Goal: Task Accomplishment & Management: Manage account settings

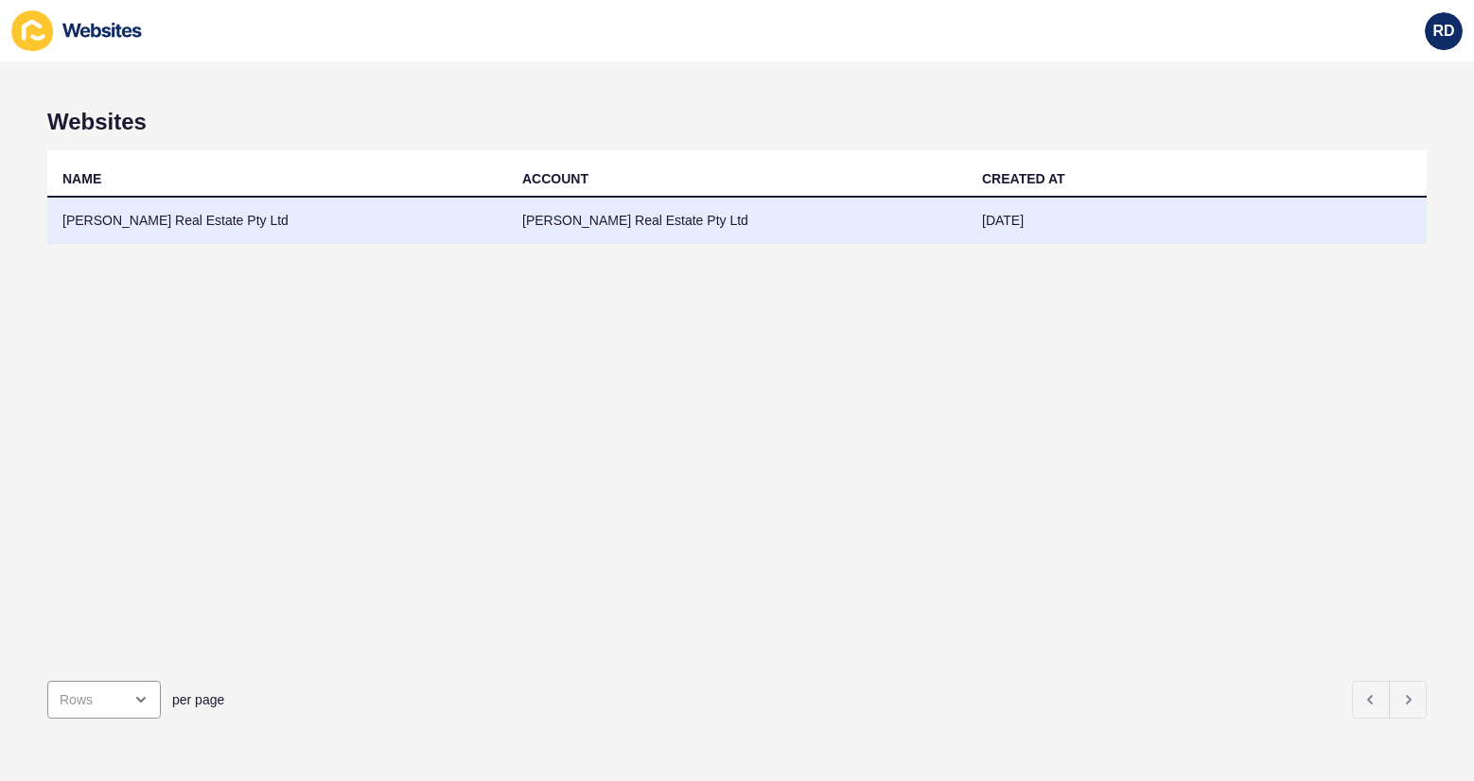
click at [99, 219] on td "[PERSON_NAME] Real Estate Pty Ltd" at bounding box center [277, 221] width 460 height 46
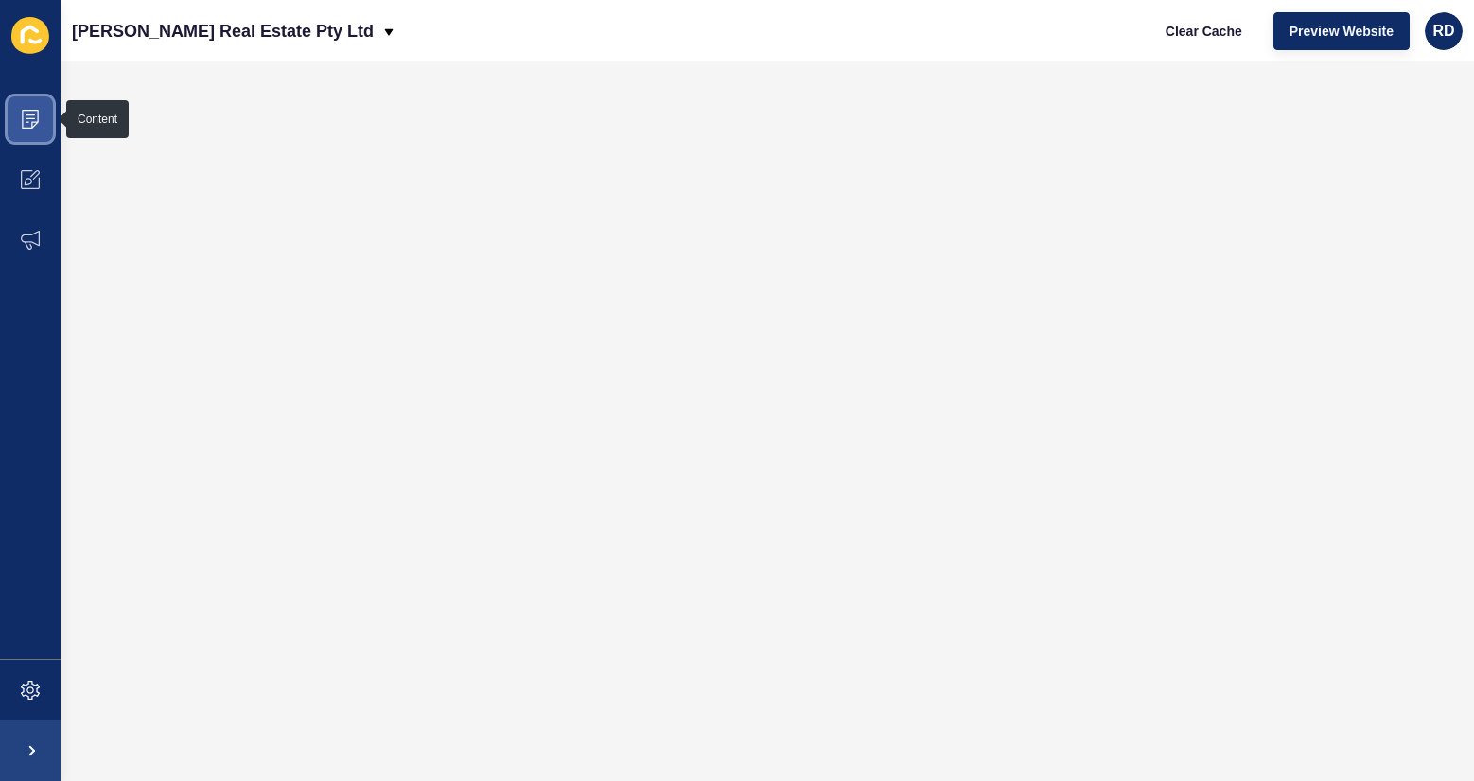
click at [39, 126] on icon at bounding box center [30, 119] width 19 height 19
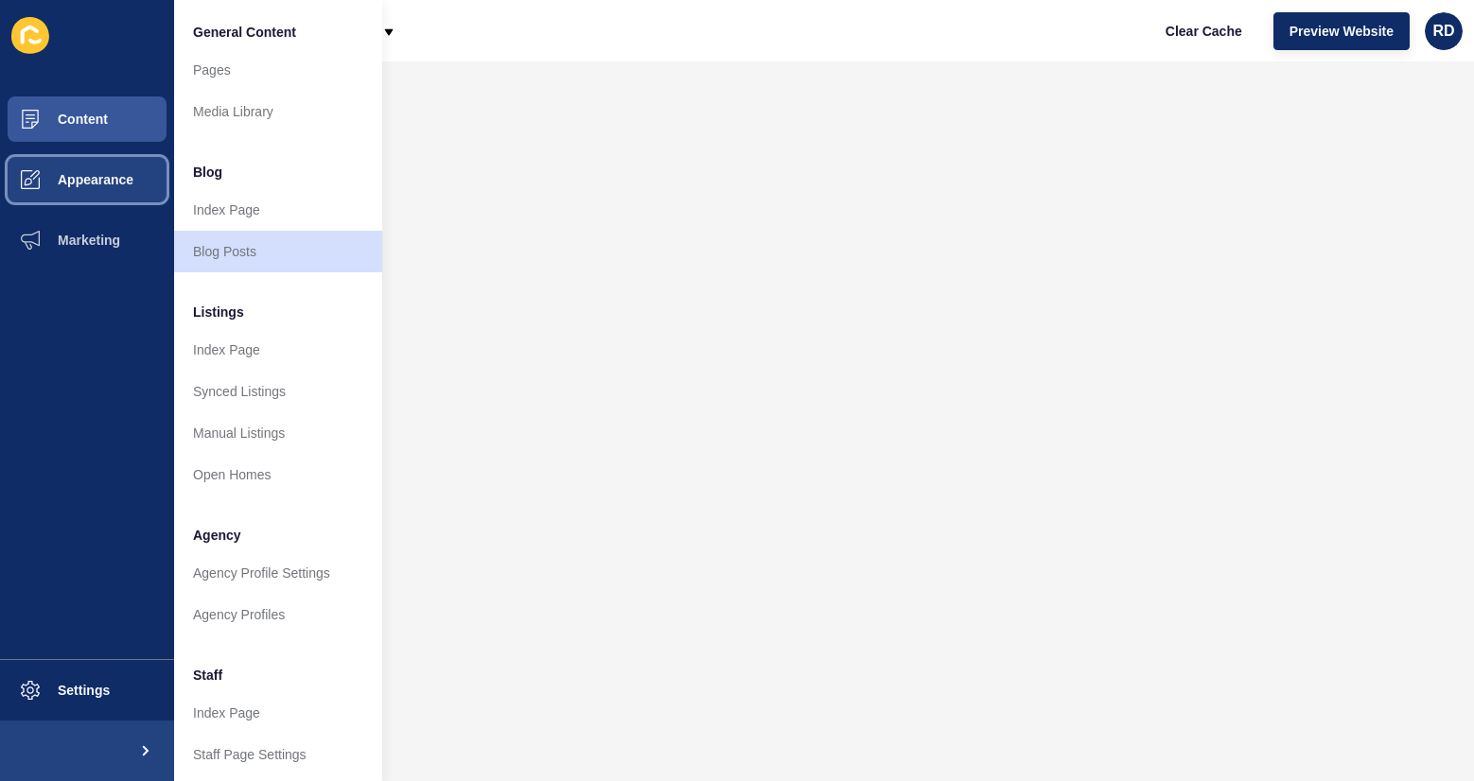
click at [102, 171] on button "Appearance" at bounding box center [87, 179] width 174 height 61
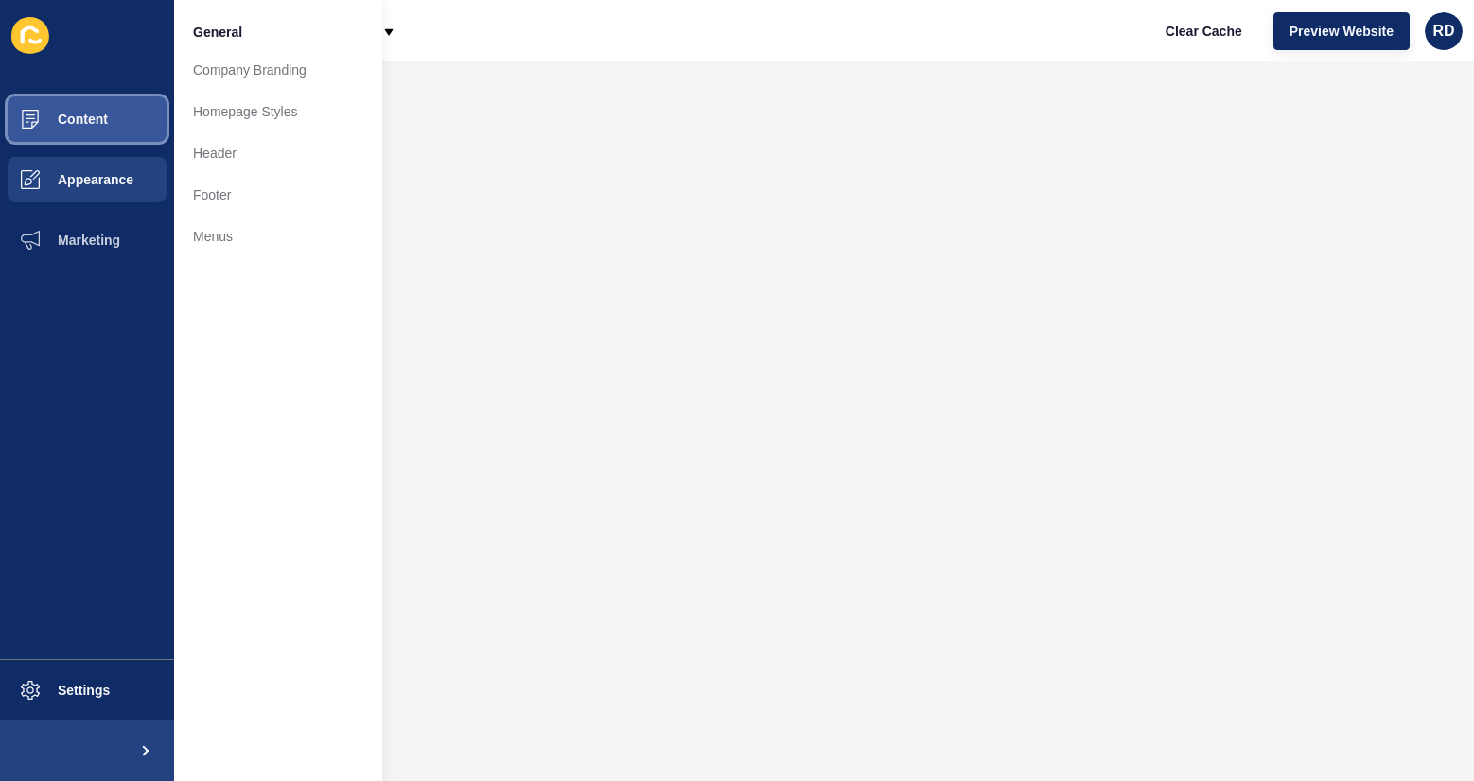
click at [96, 124] on span "Content" at bounding box center [52, 119] width 111 height 15
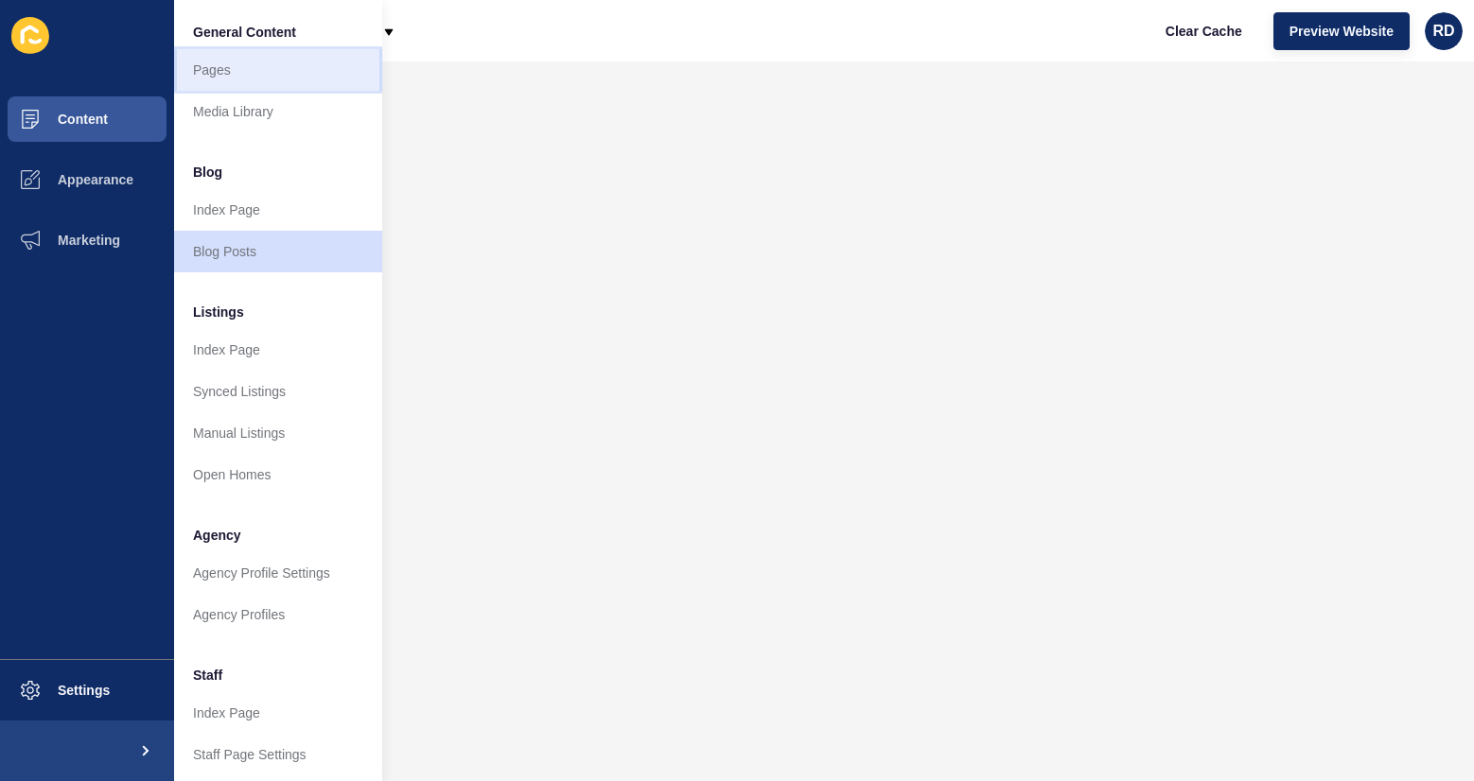
click at [240, 83] on link "Pages" at bounding box center [278, 70] width 208 height 42
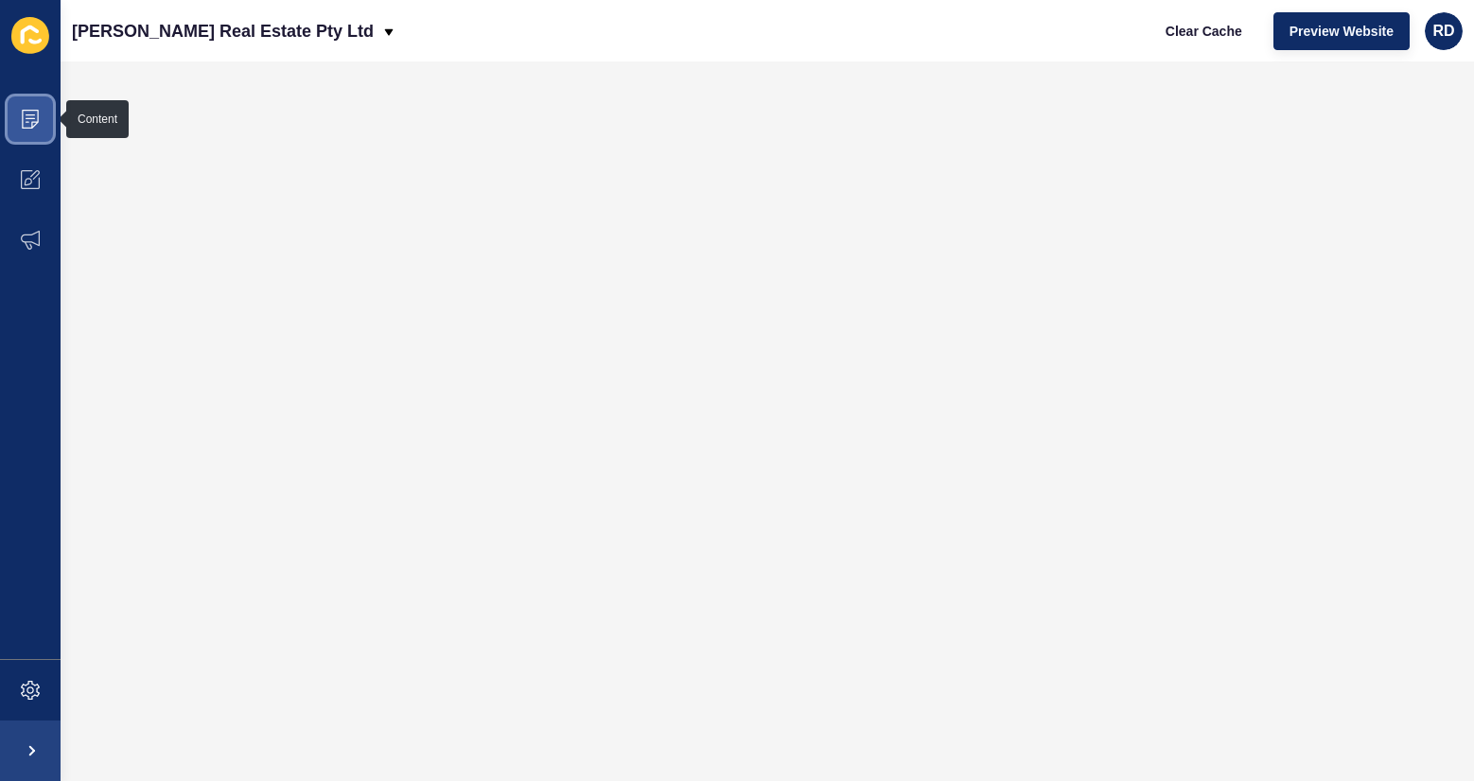
click at [34, 122] on icon at bounding box center [30, 119] width 19 height 19
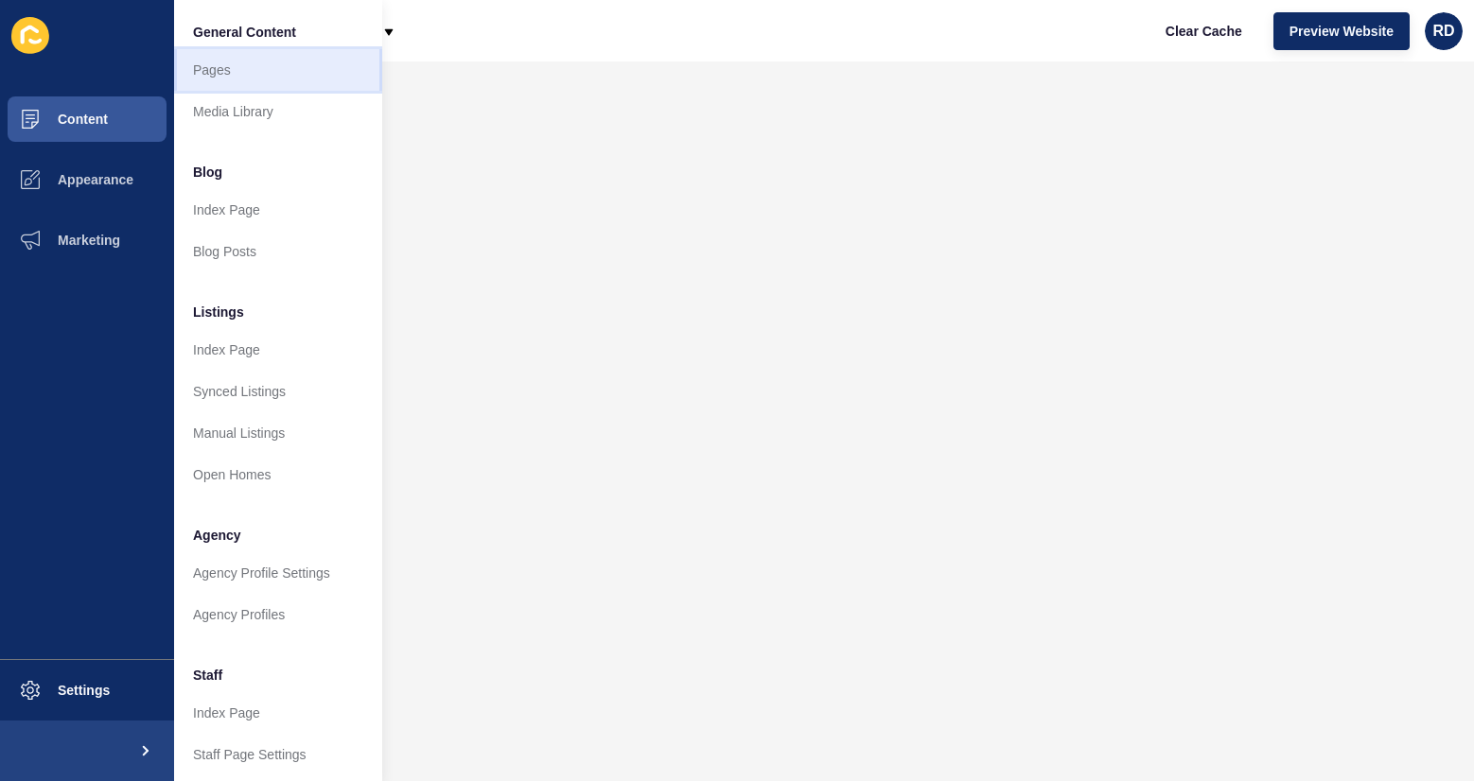
click at [199, 63] on link "Pages" at bounding box center [278, 70] width 208 height 42
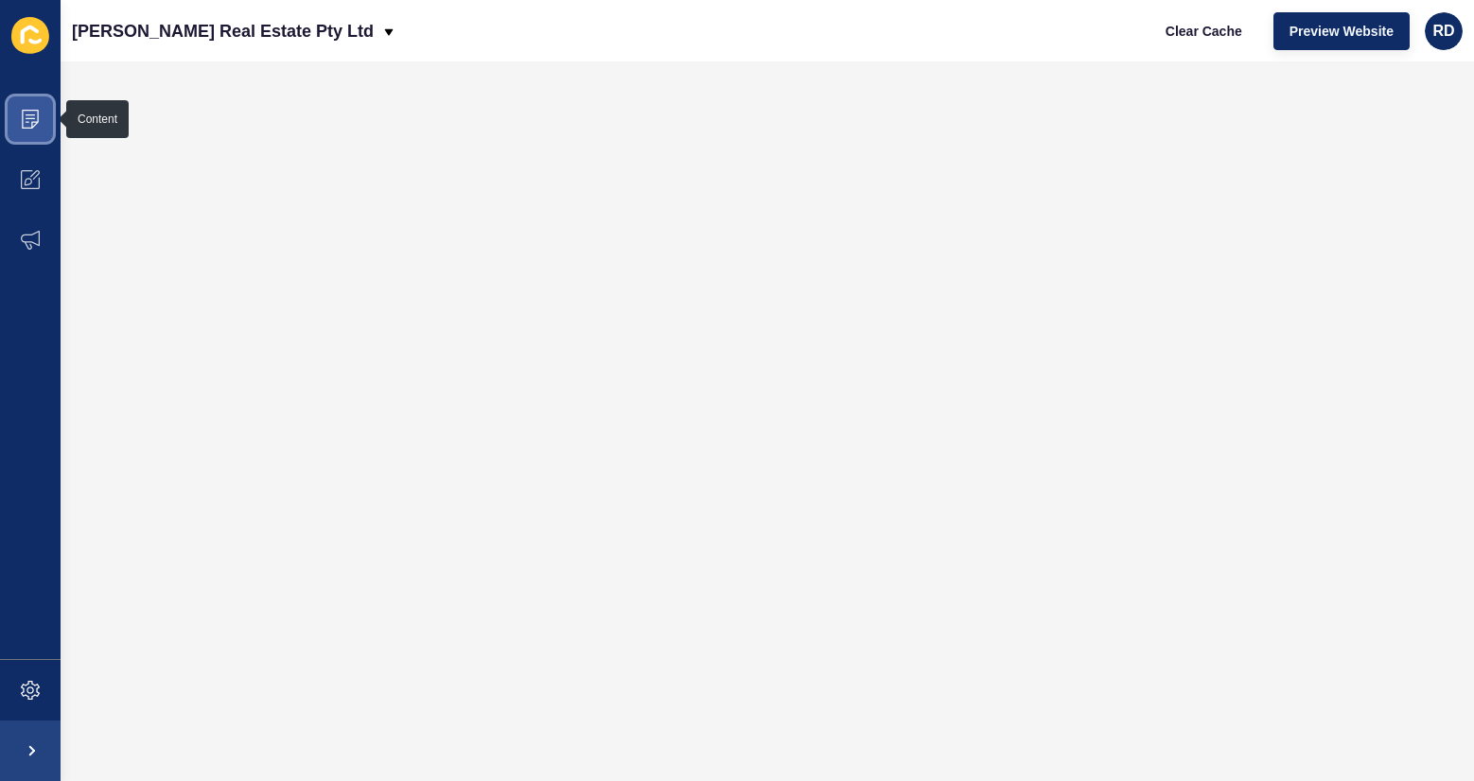
click at [40, 115] on span at bounding box center [30, 119] width 61 height 61
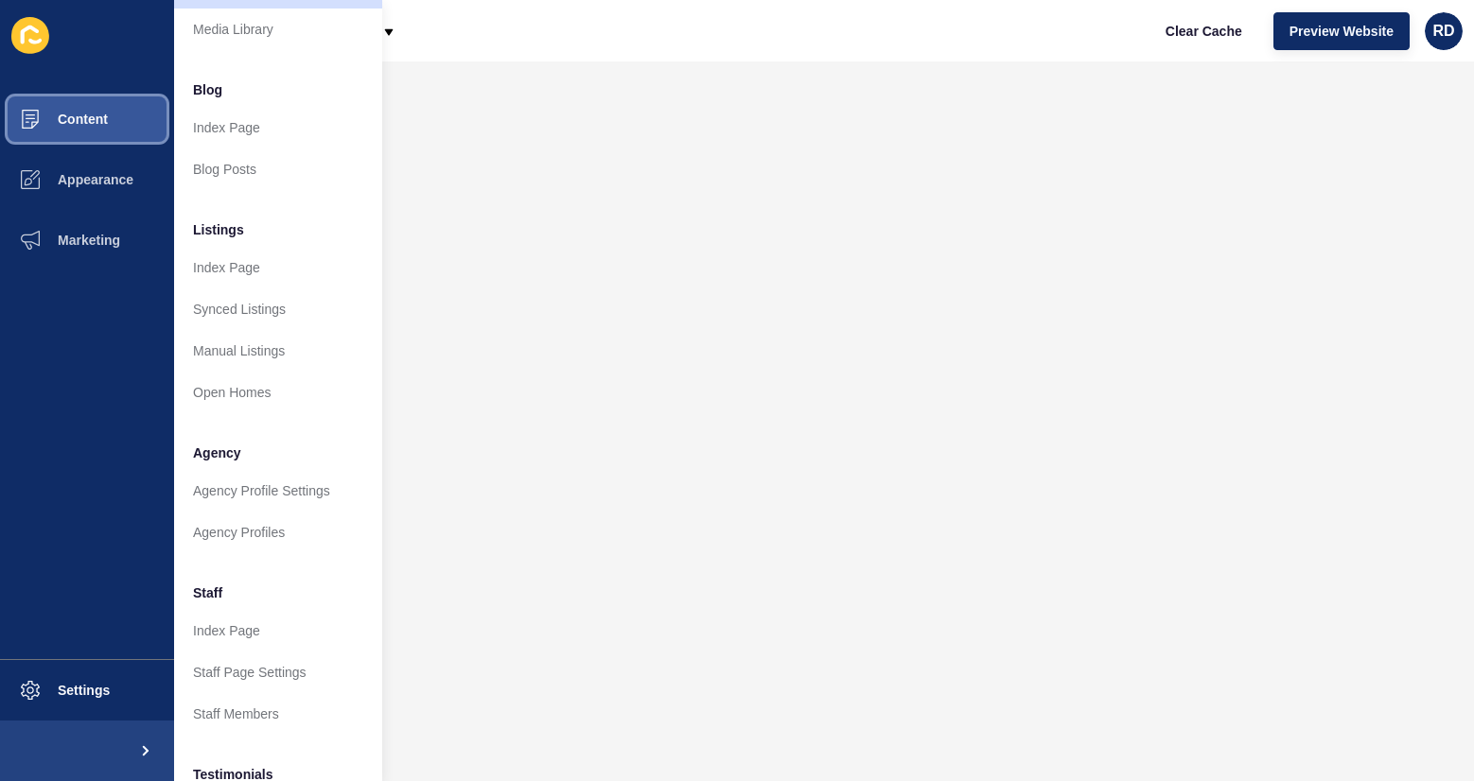
scroll to position [61, 0]
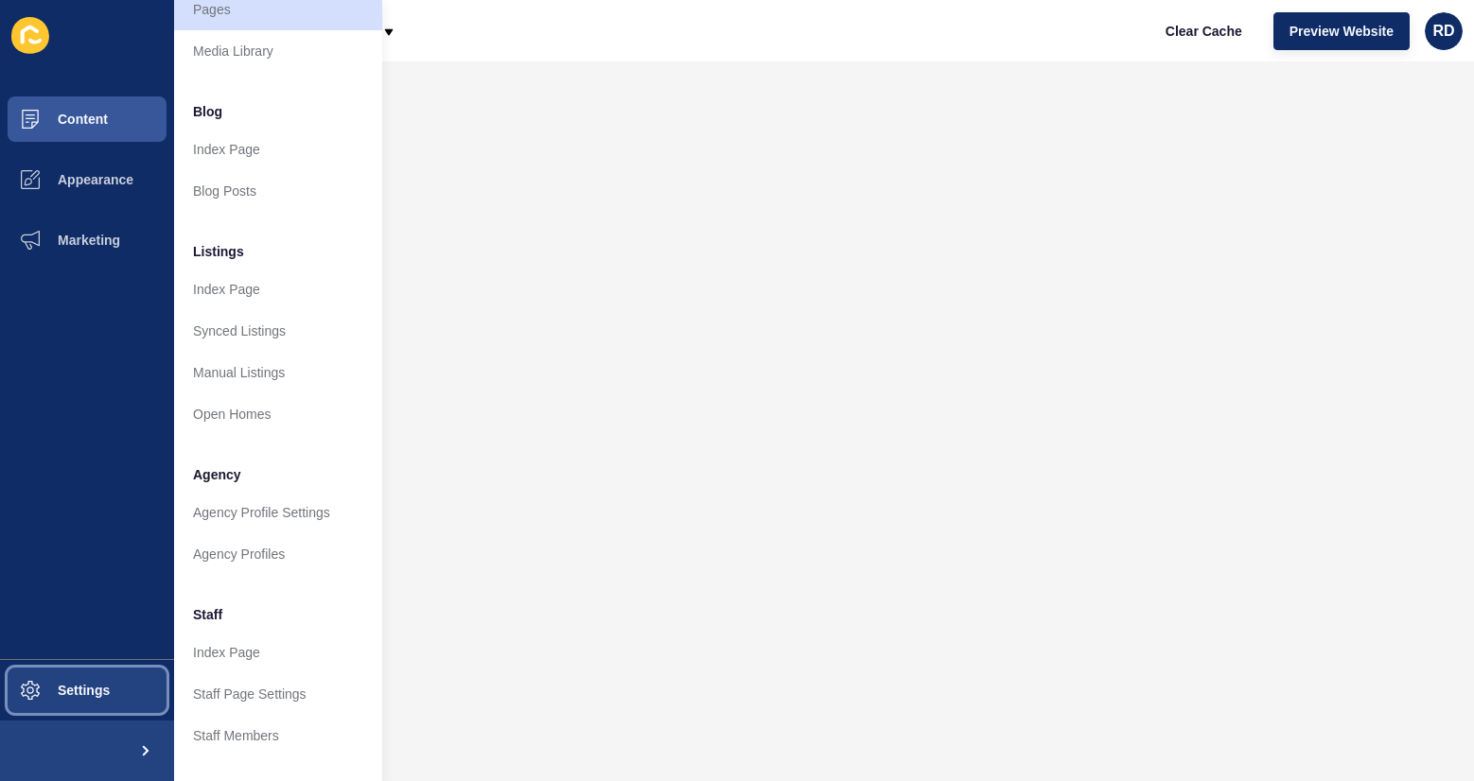
click at [121, 678] on button "Settings" at bounding box center [87, 690] width 174 height 61
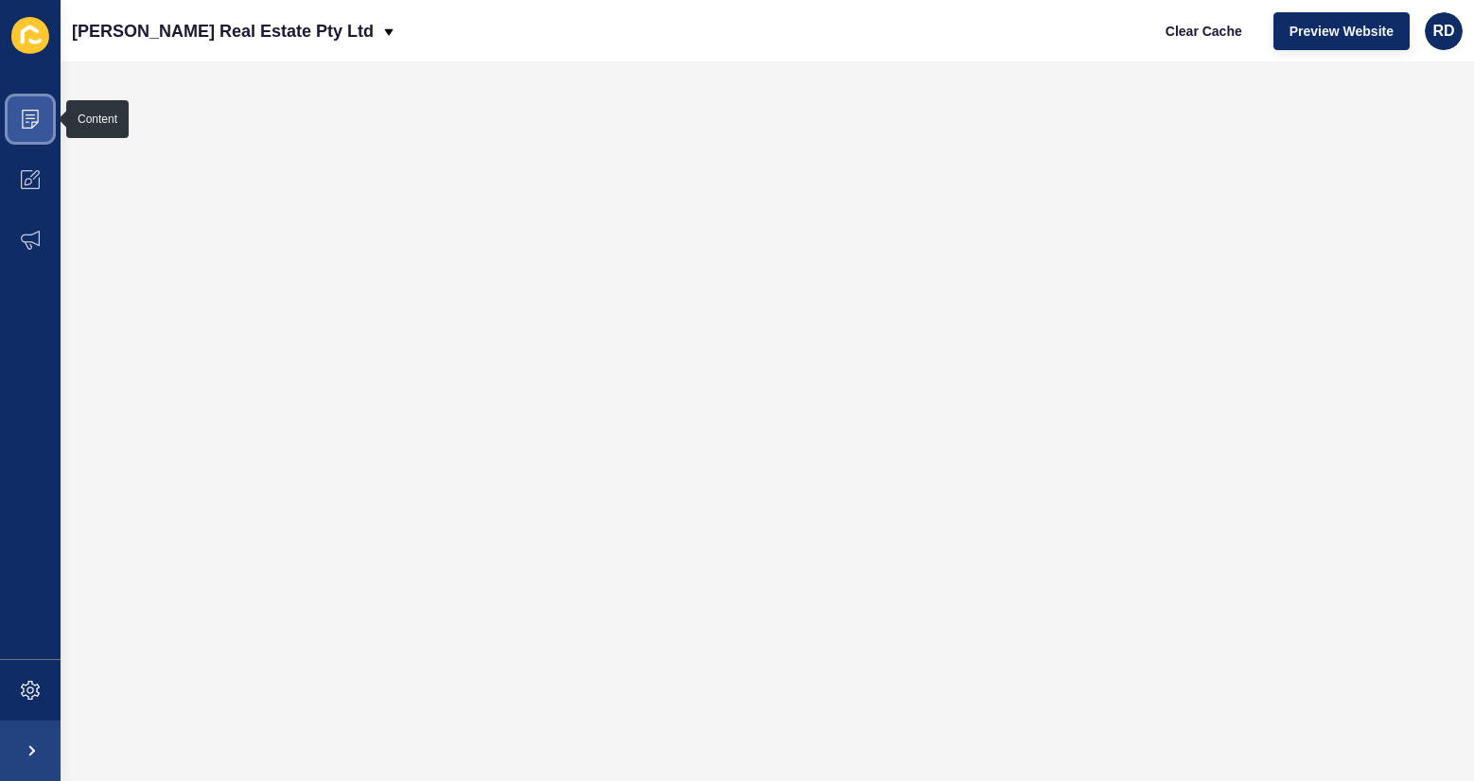
click at [22, 114] on icon at bounding box center [30, 119] width 17 height 19
click at [30, 133] on span at bounding box center [30, 119] width 61 height 61
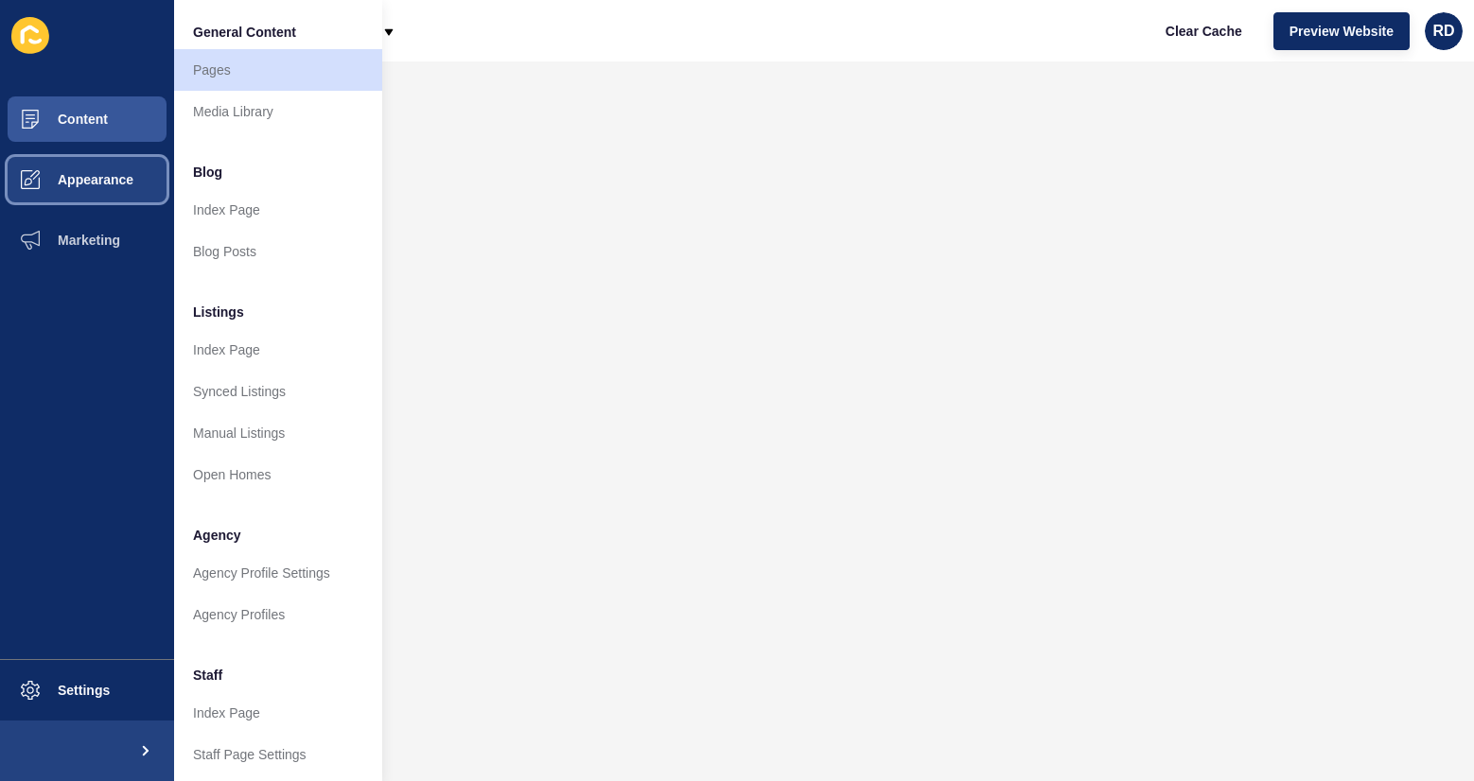
click at [30, 178] on span "Appearance" at bounding box center [65, 179] width 136 height 15
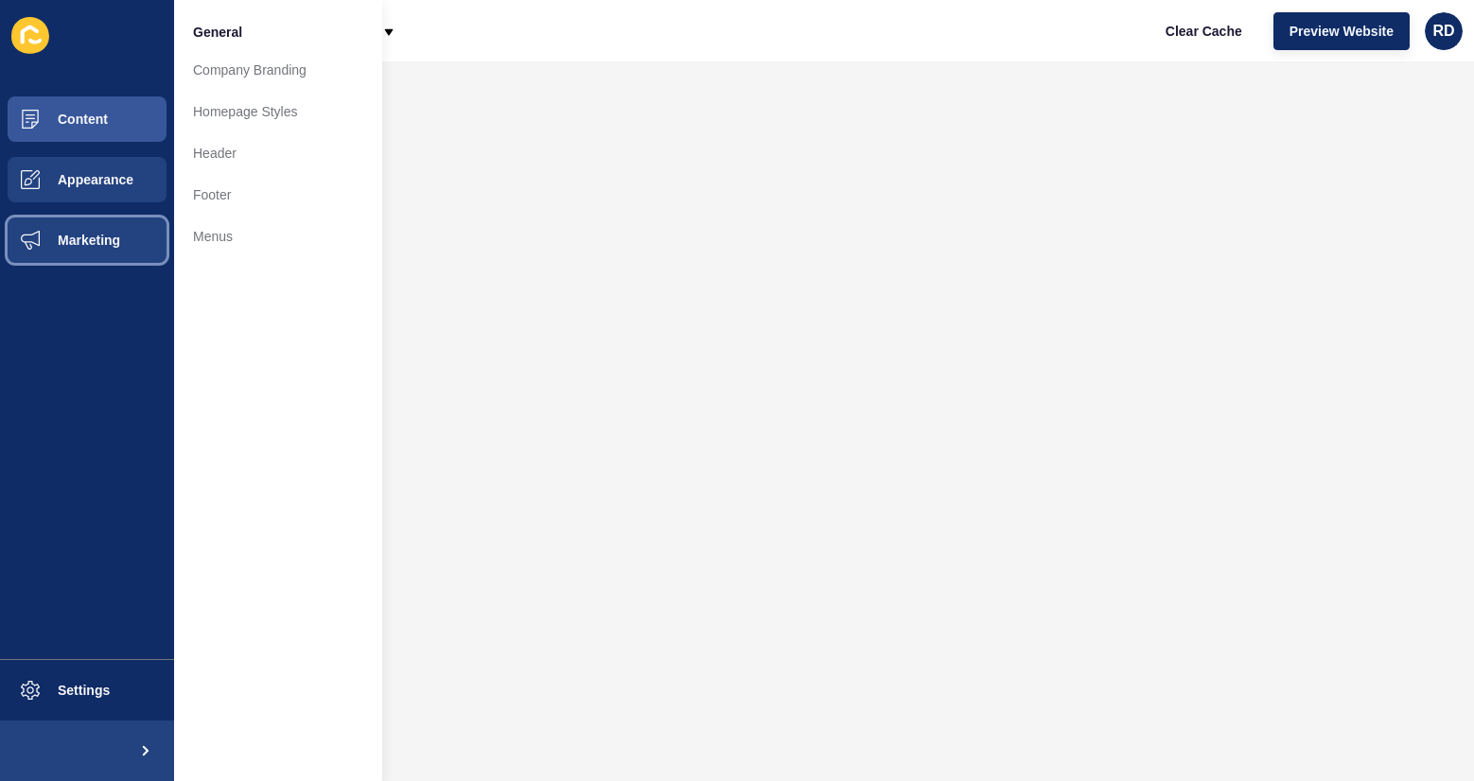
click at [48, 232] on span at bounding box center [30, 240] width 61 height 61
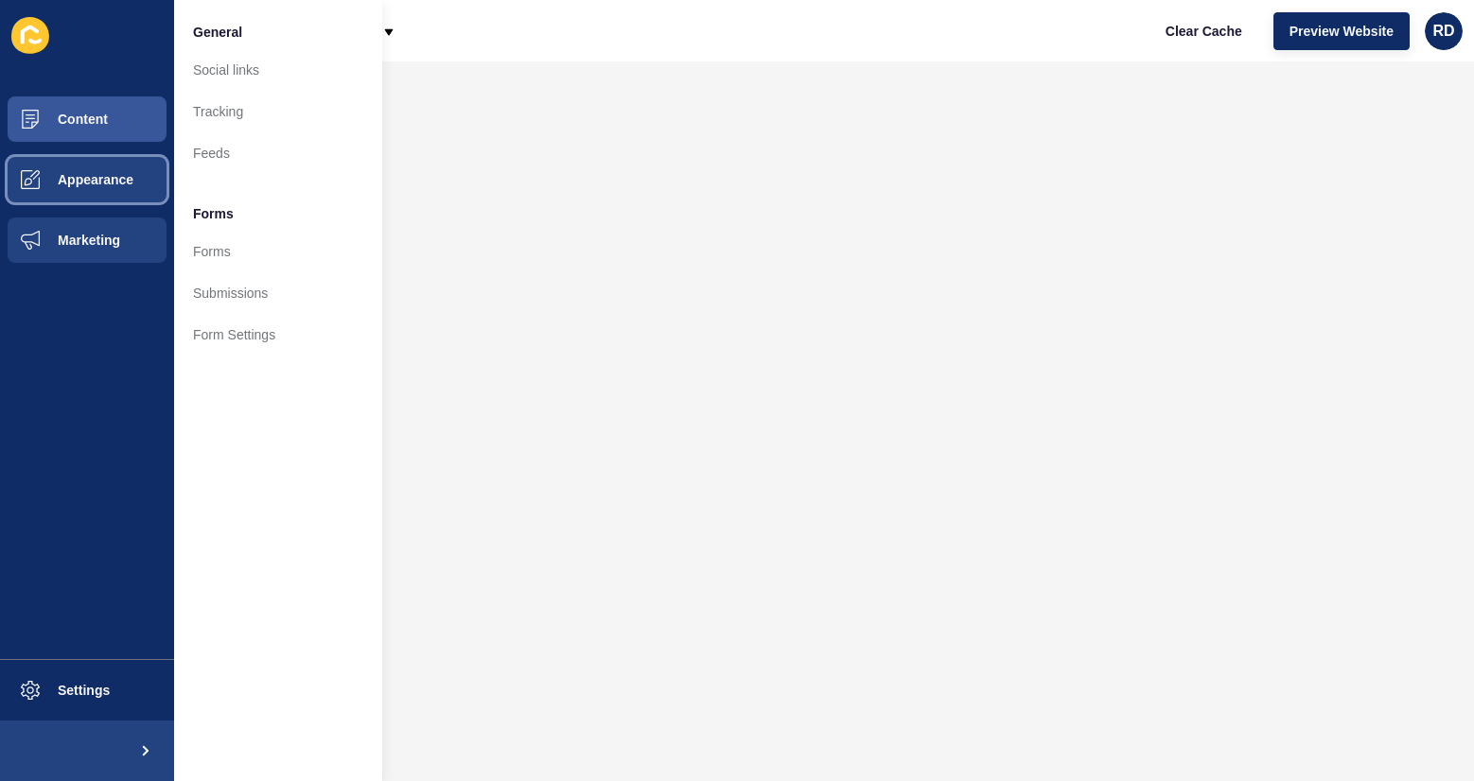
click at [55, 183] on span "Appearance" at bounding box center [65, 179] width 136 height 15
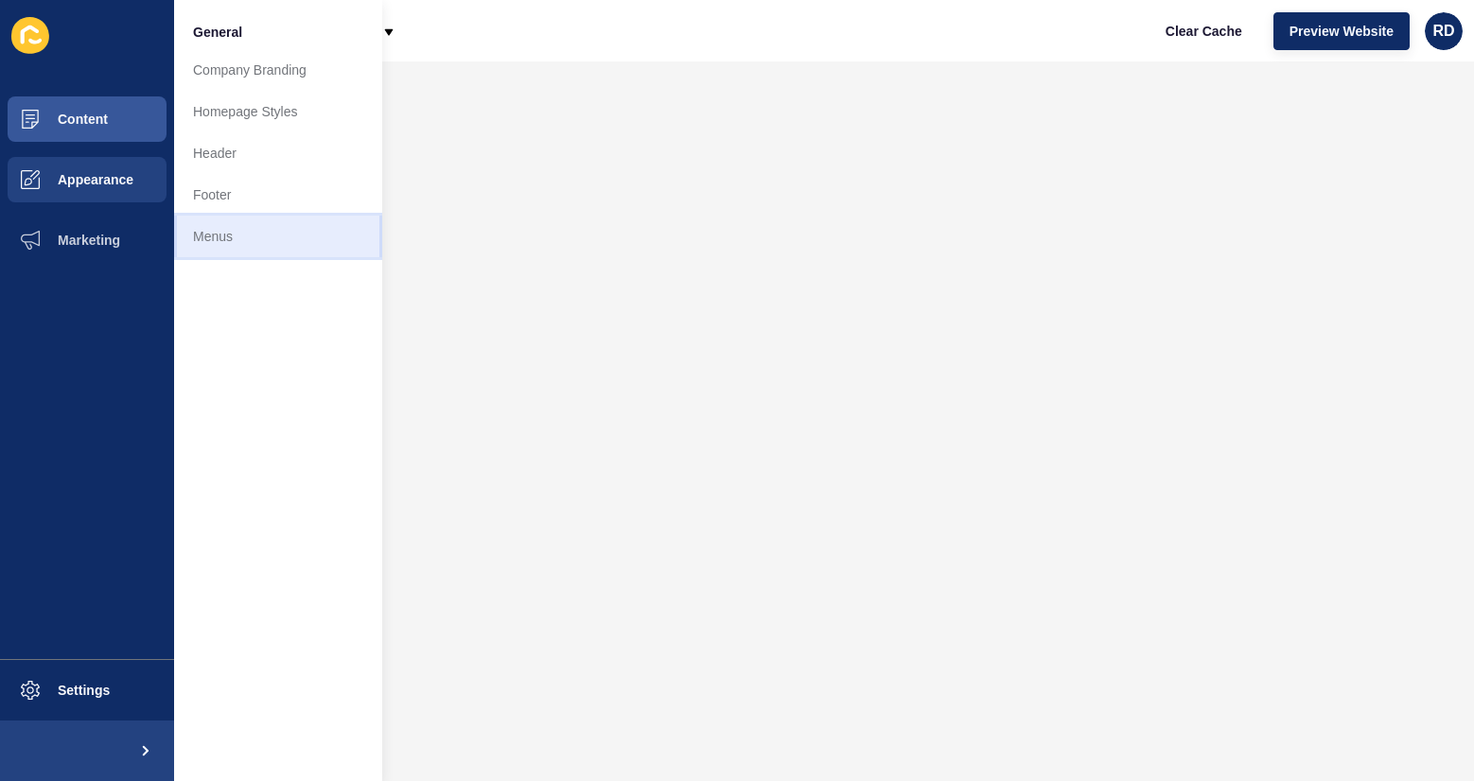
click at [237, 235] on link "Menus" at bounding box center [278, 237] width 208 height 42
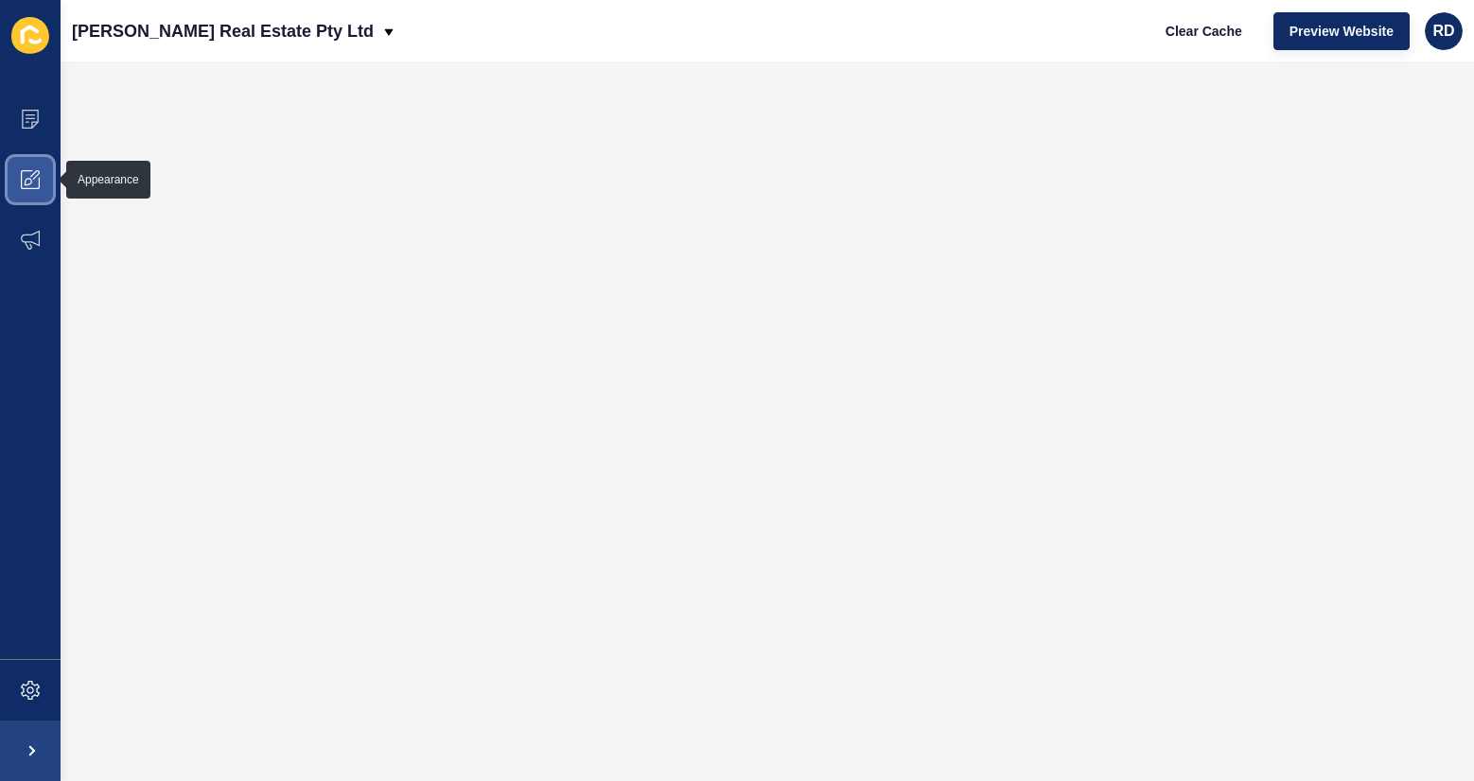
click at [43, 180] on span at bounding box center [30, 179] width 61 height 61
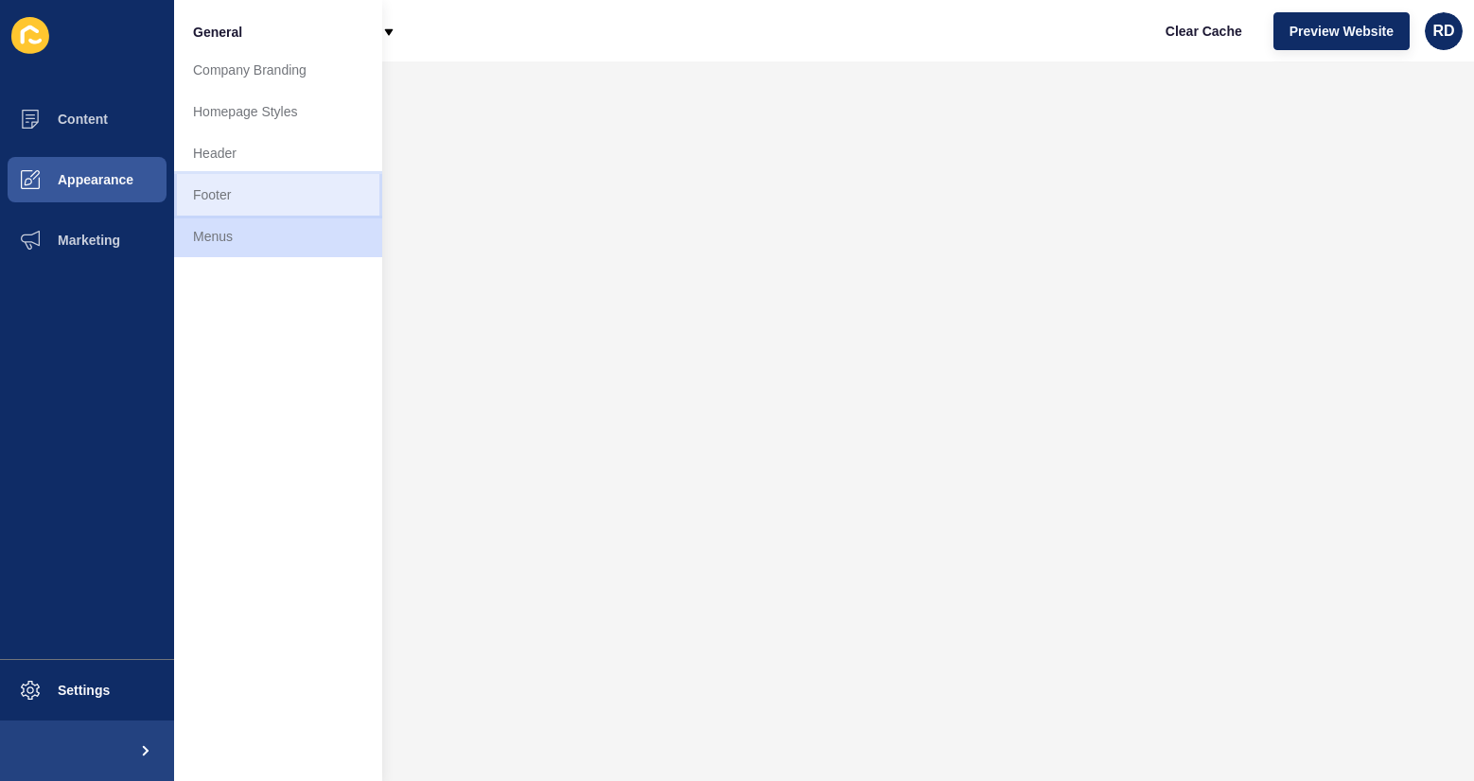
click at [228, 190] on link "Footer" at bounding box center [278, 195] width 208 height 42
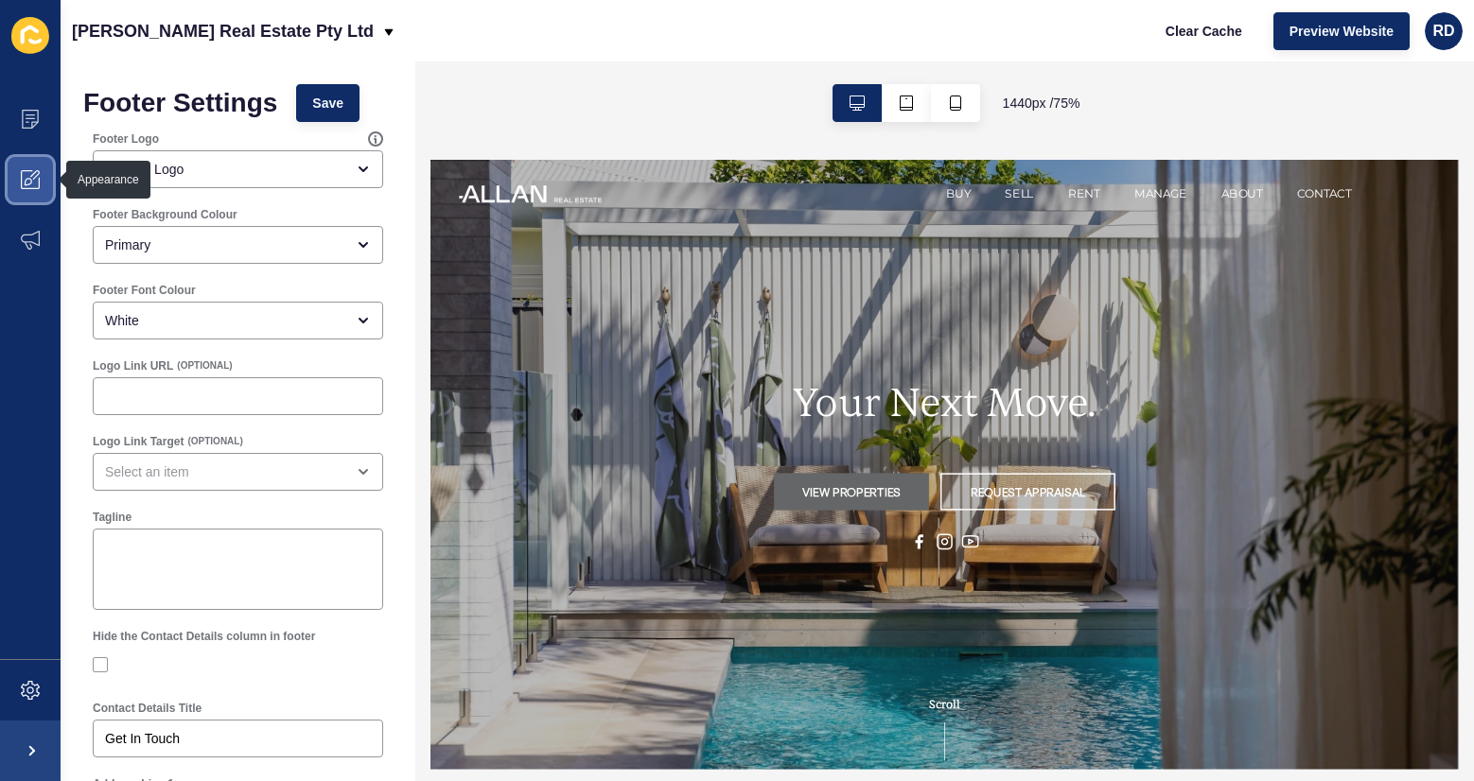
click at [26, 179] on icon at bounding box center [29, 182] width 8 height 8
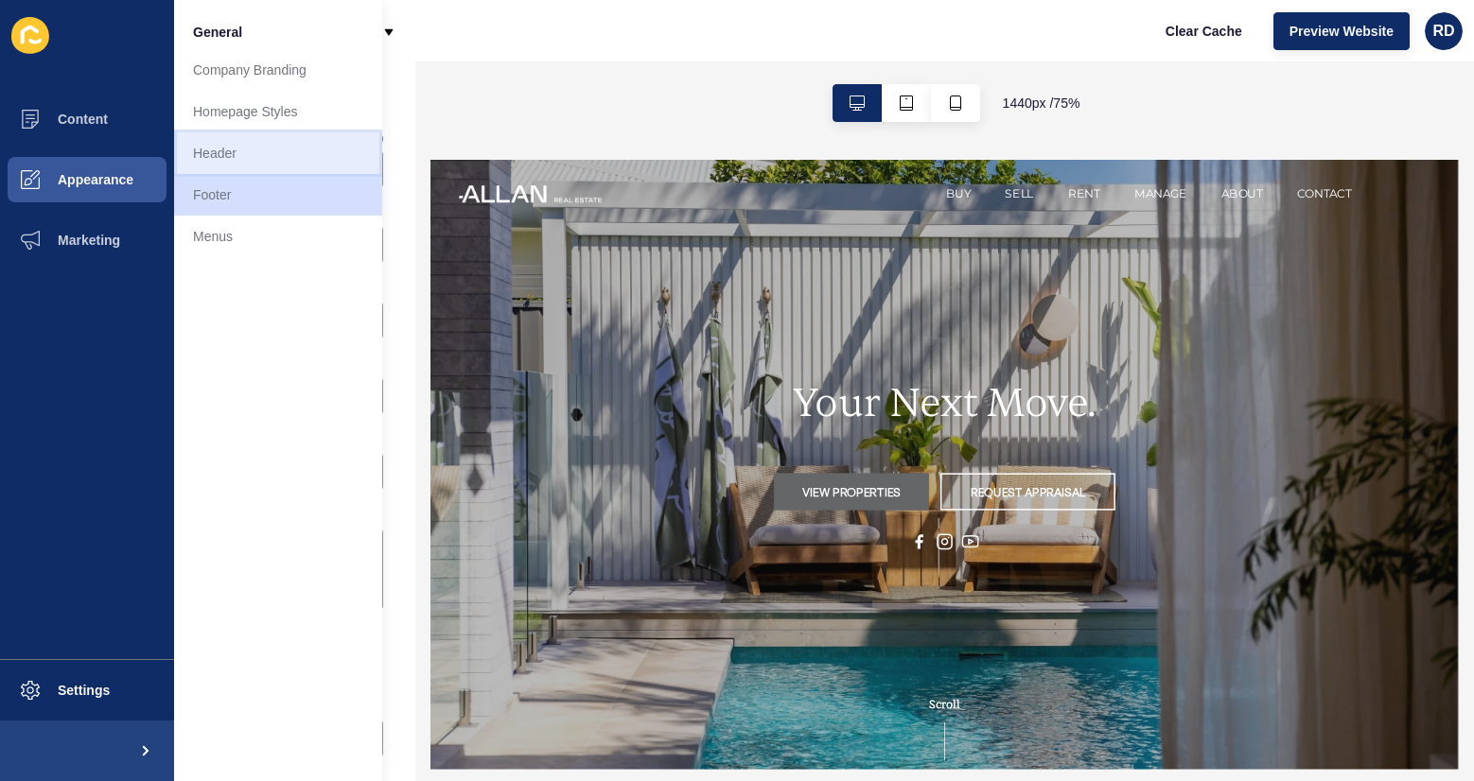
click at [260, 160] on link "Header" at bounding box center [278, 153] width 208 height 42
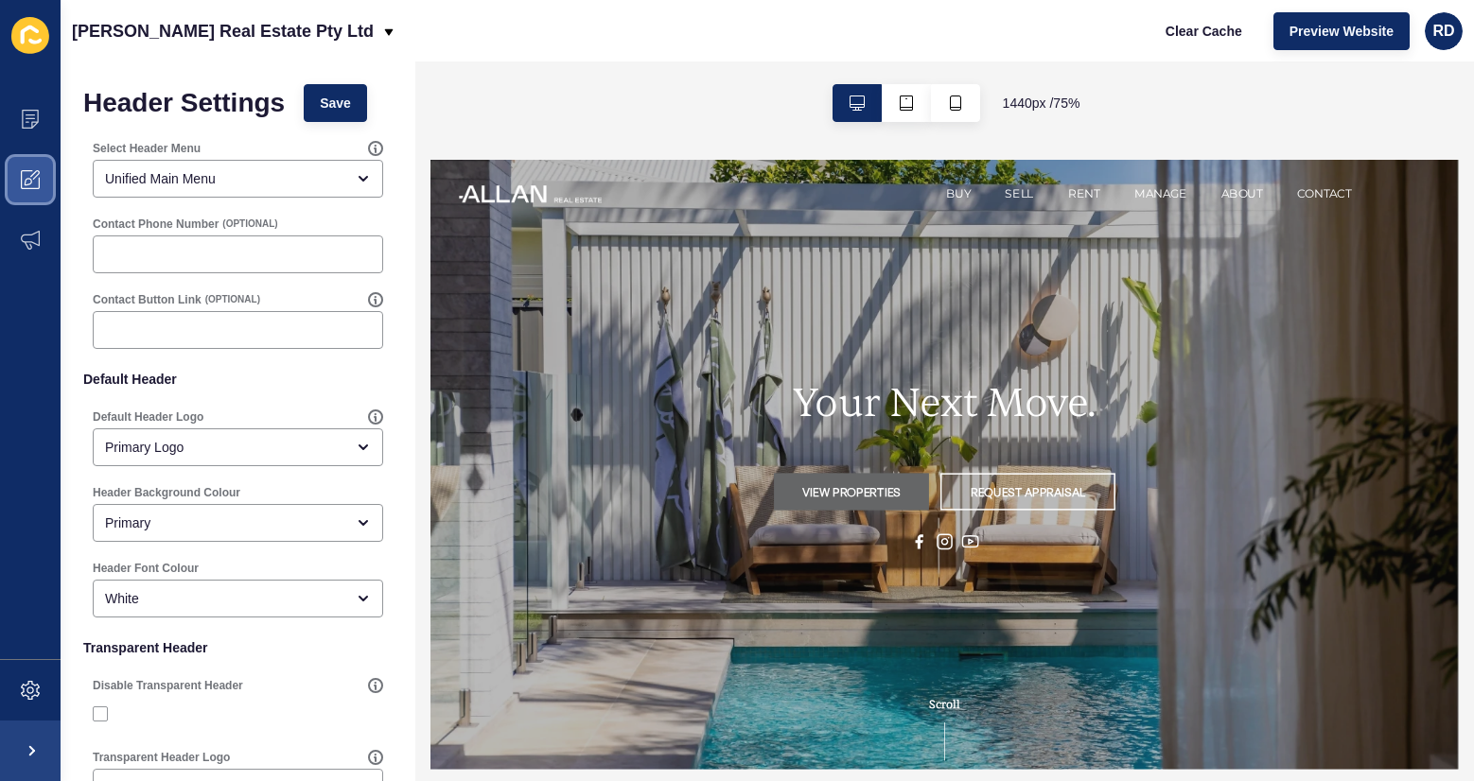
click at [44, 179] on span at bounding box center [30, 179] width 61 height 61
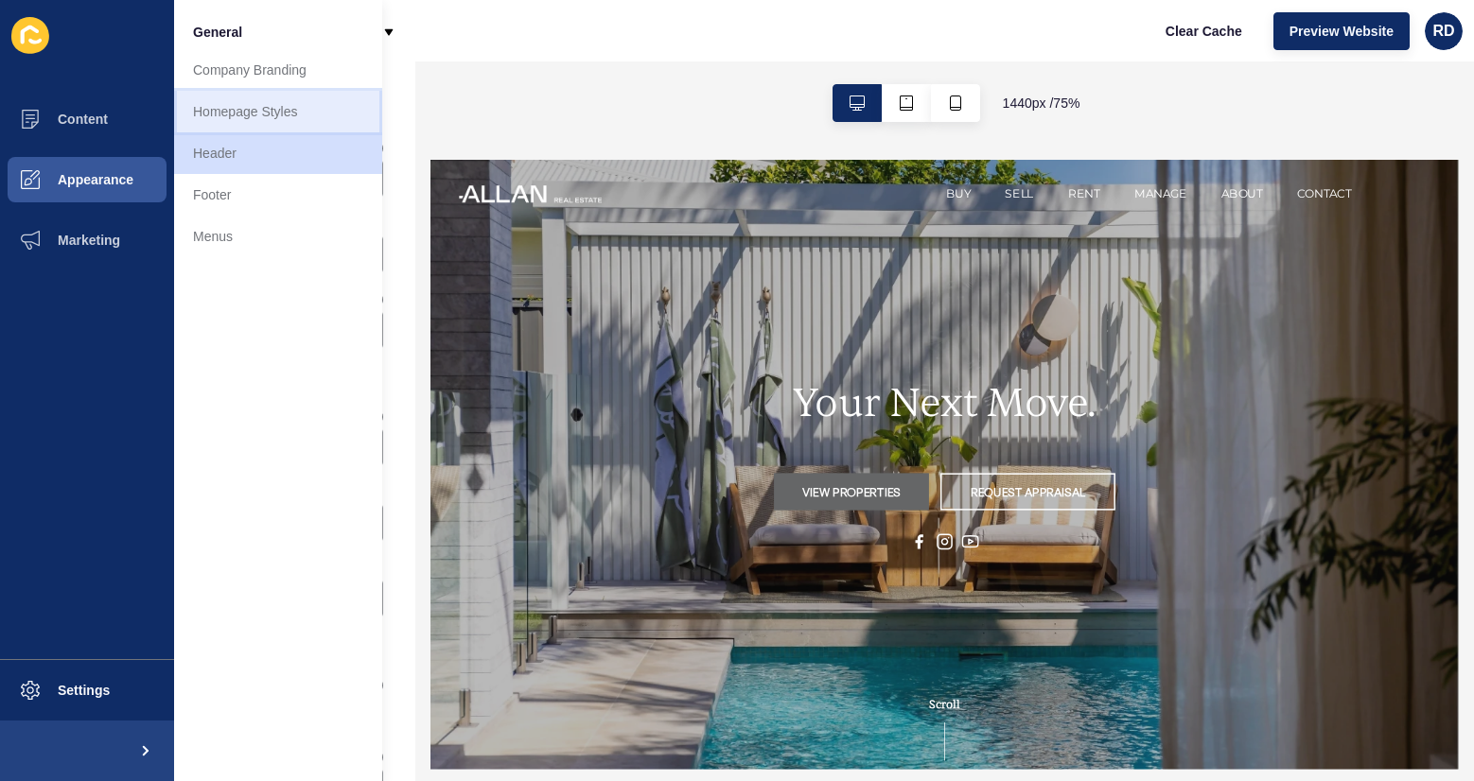
click at [302, 118] on link "Homepage Styles" at bounding box center [278, 112] width 208 height 42
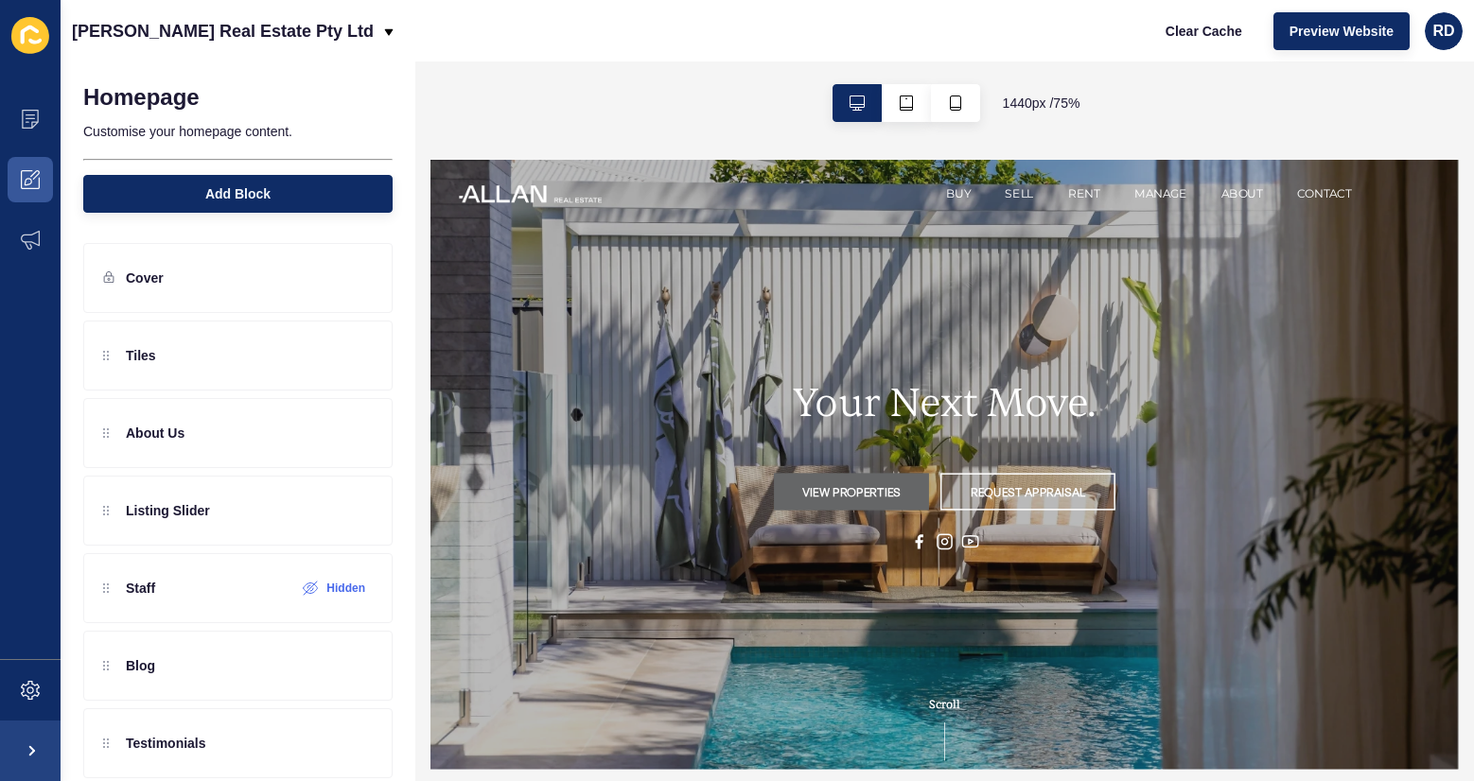
click at [1084, 482] on h1 "Your Next Move." at bounding box center [1112, 482] width 402 height 63
click at [118, 359] on div "Tiles" at bounding box center [129, 356] width 53 height 30
click at [358, 356] on icon at bounding box center [356, 355] width 17 height 15
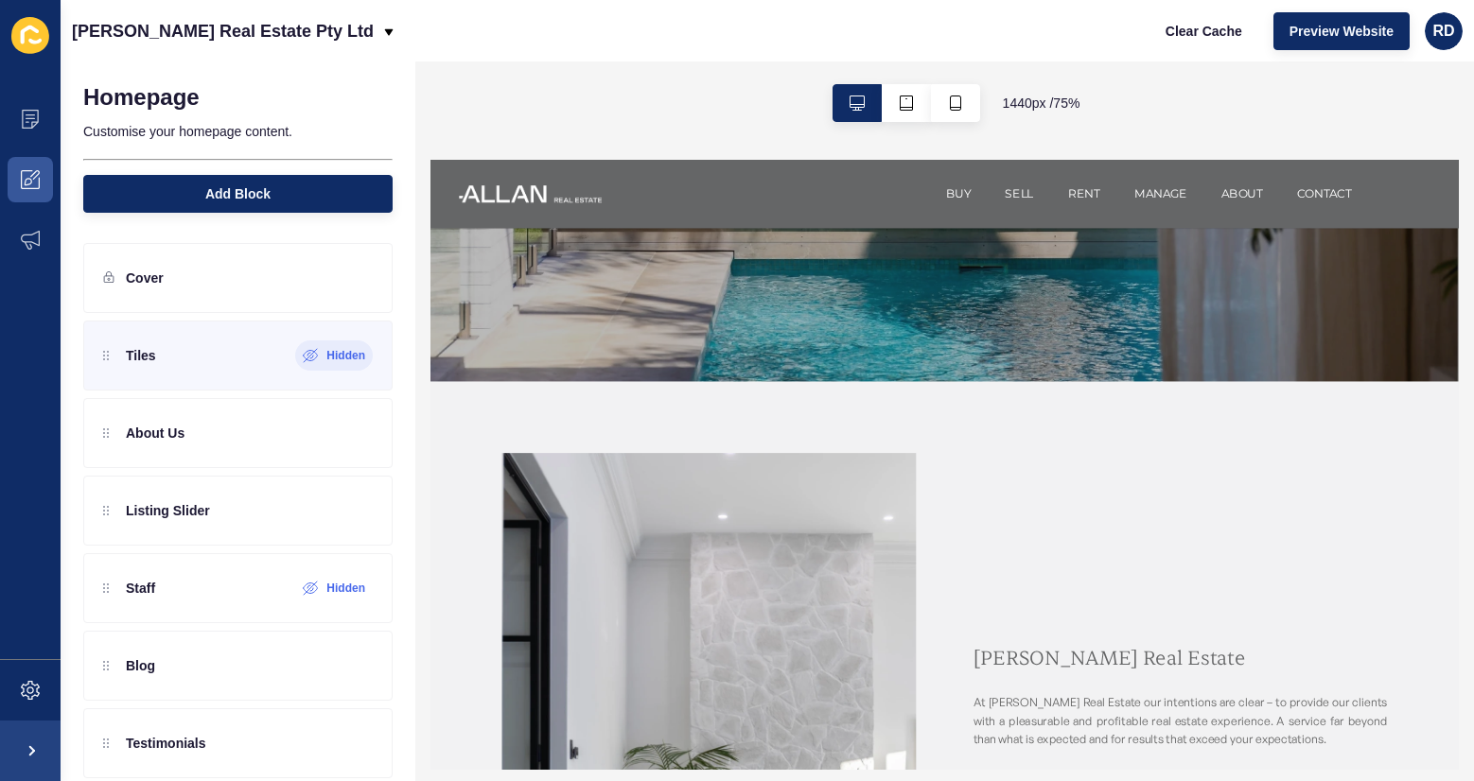
scroll to position [570, 0]
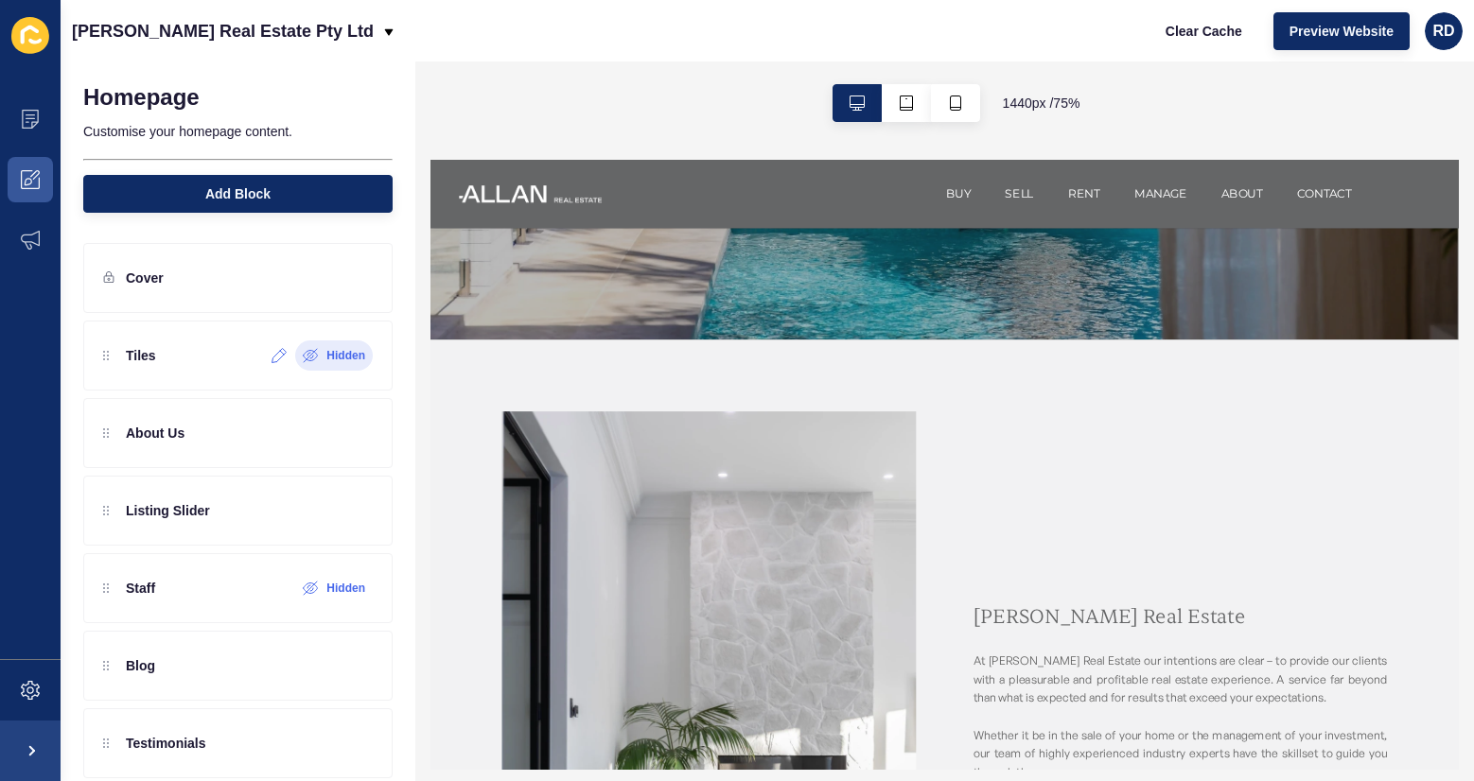
click at [316, 360] on icon at bounding box center [311, 355] width 16 height 15
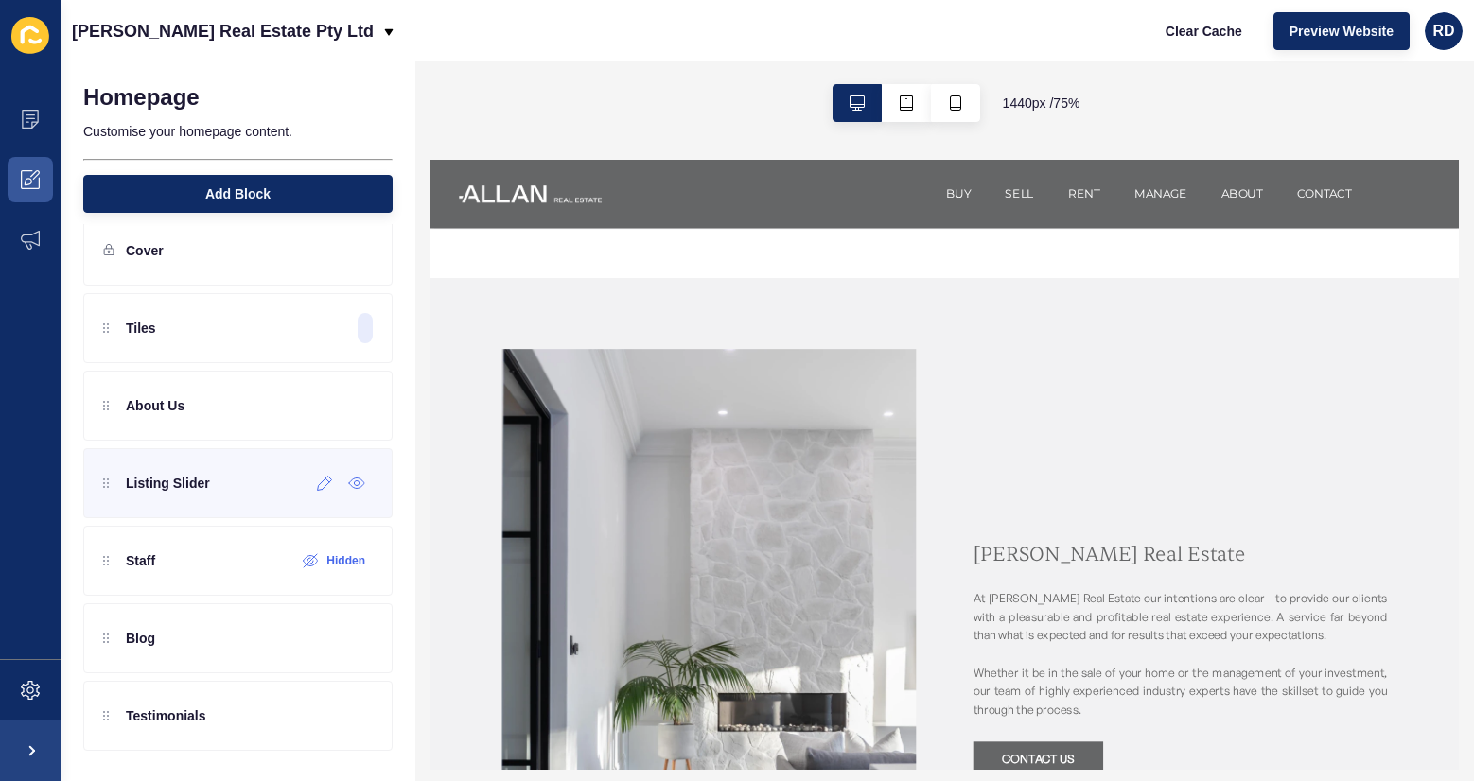
scroll to position [0, 0]
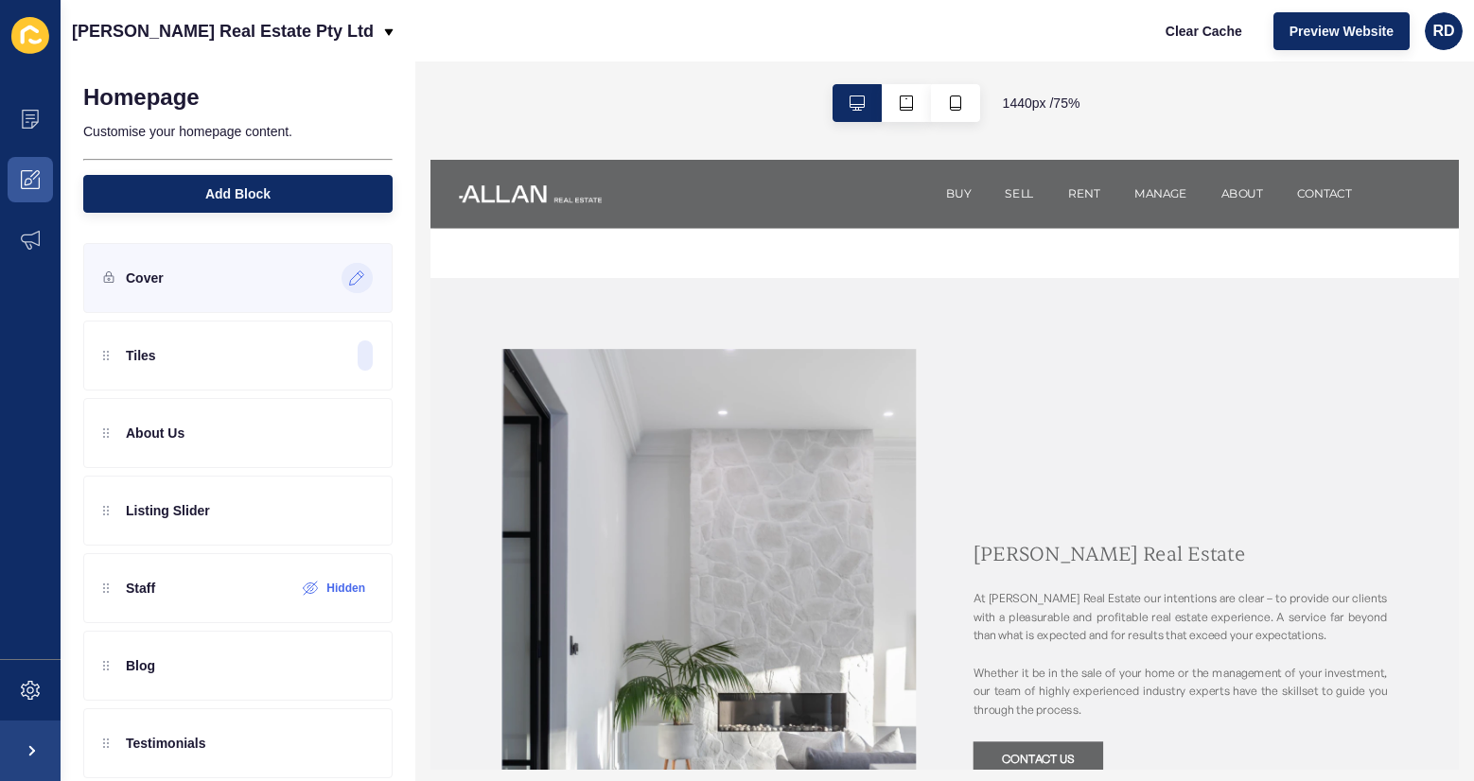
click at [360, 282] on icon at bounding box center [357, 278] width 16 height 15
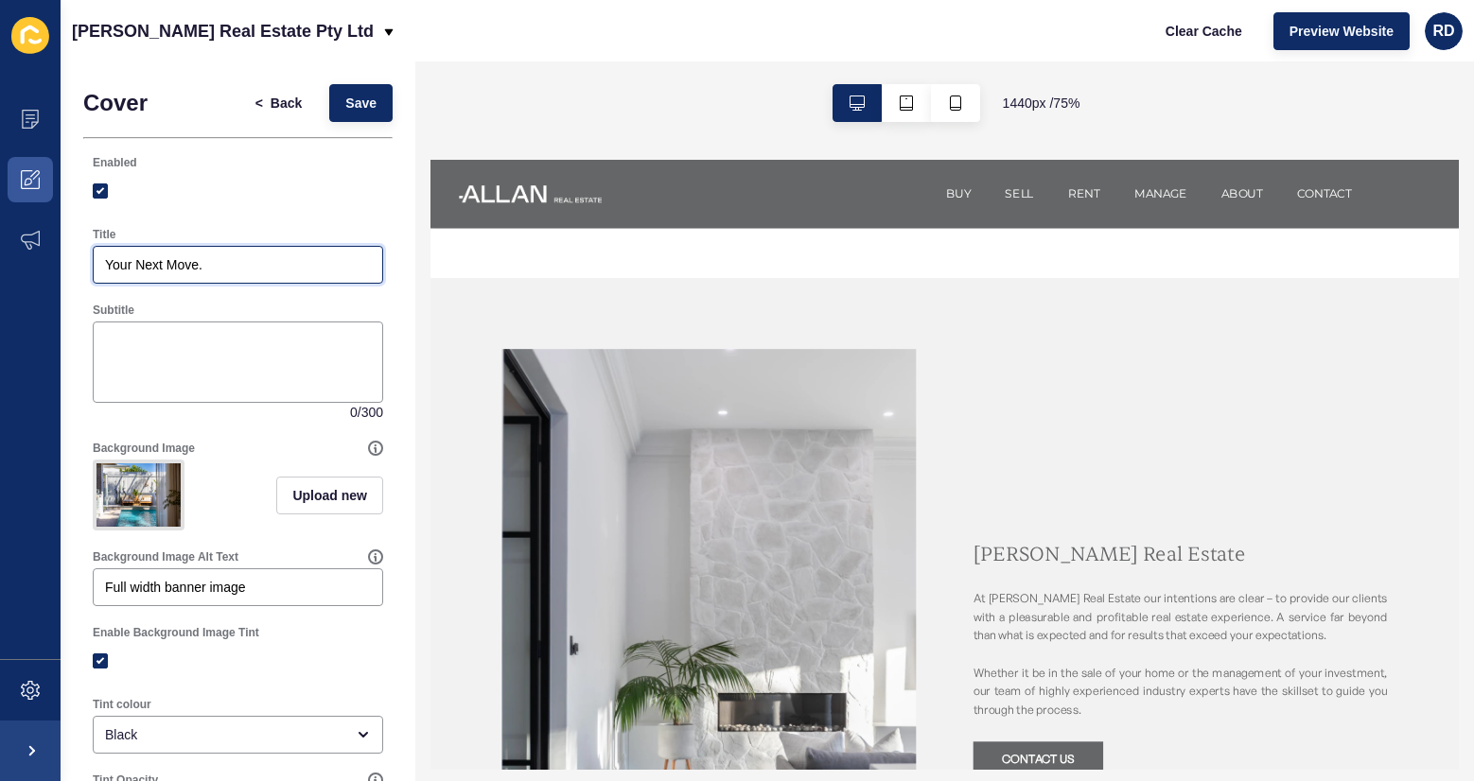
drag, startPoint x: 210, startPoint y: 263, endPoint x: 84, endPoint y: 260, distance: 125.9
click at [84, 260] on div "Title Your Next Move." at bounding box center [237, 256] width 309 height 76
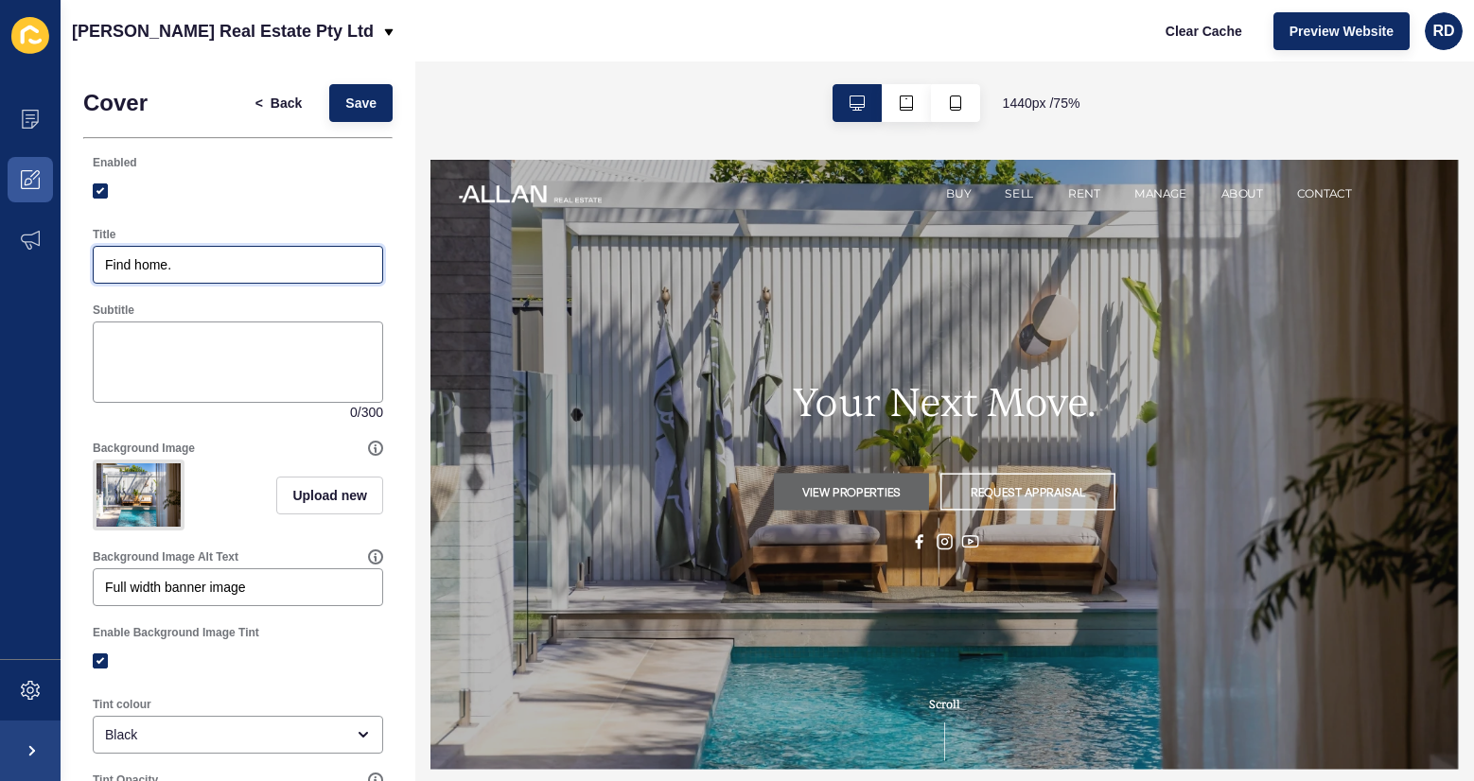
type input "Find home."
click at [279, 309] on div "Subtitle" at bounding box center [238, 310] width 290 height 15
click at [1364, 42] on button "Preview Website" at bounding box center [1341, 31] width 136 height 38
click at [349, 101] on span "Save" at bounding box center [360, 103] width 31 height 19
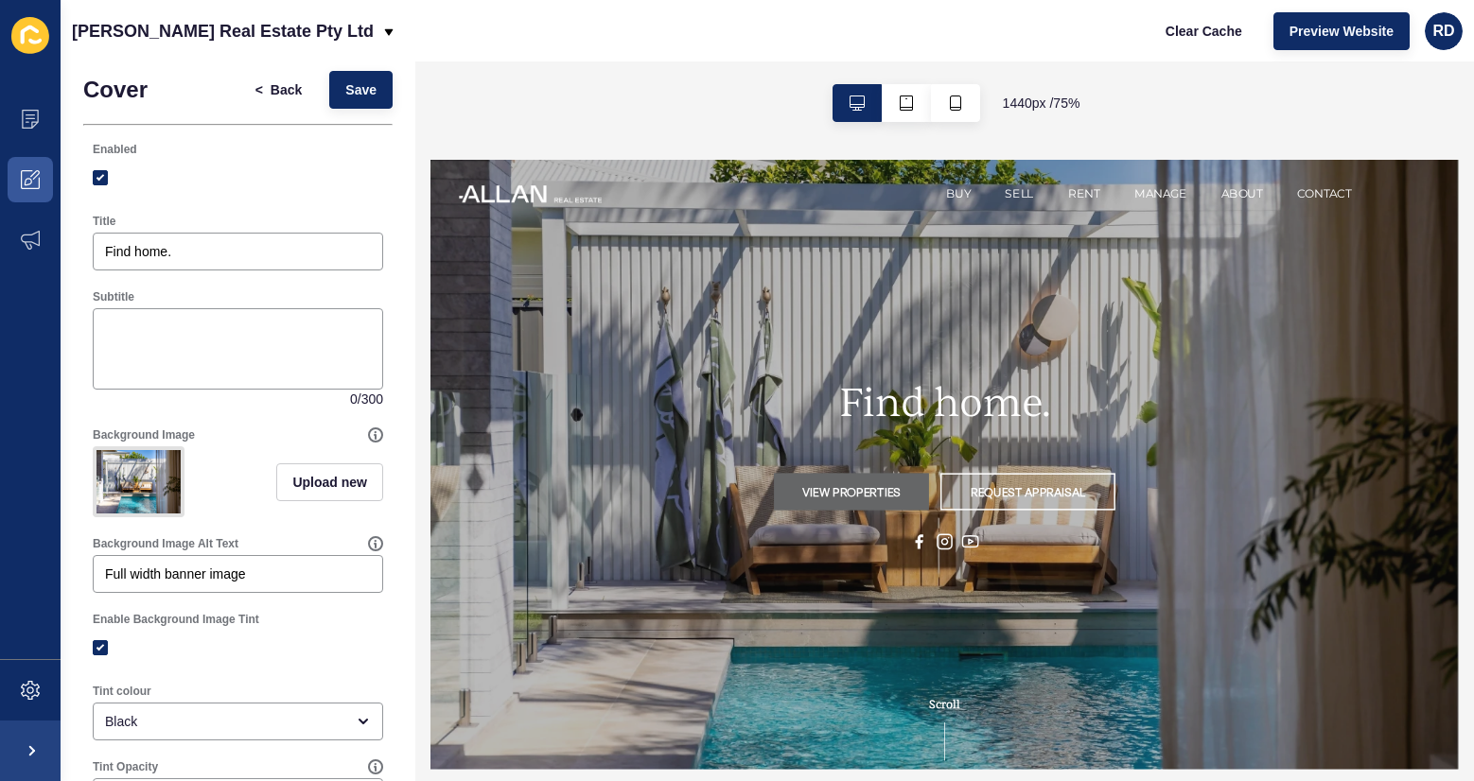
scroll to position [14, 0]
click at [377, 79] on button "Save" at bounding box center [360, 89] width 63 height 38
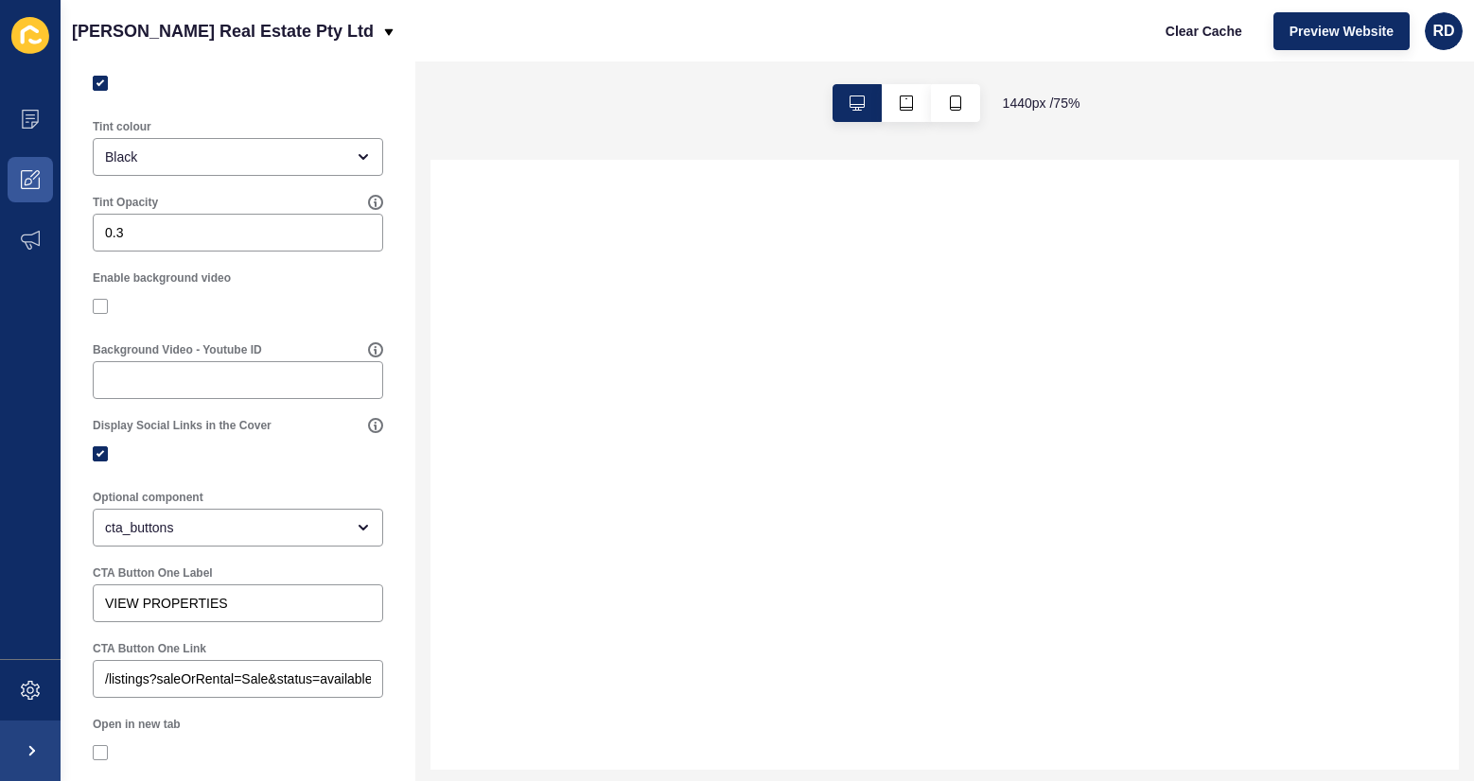
scroll to position [583, 0]
